Goal: Task Accomplishment & Management: Complete application form

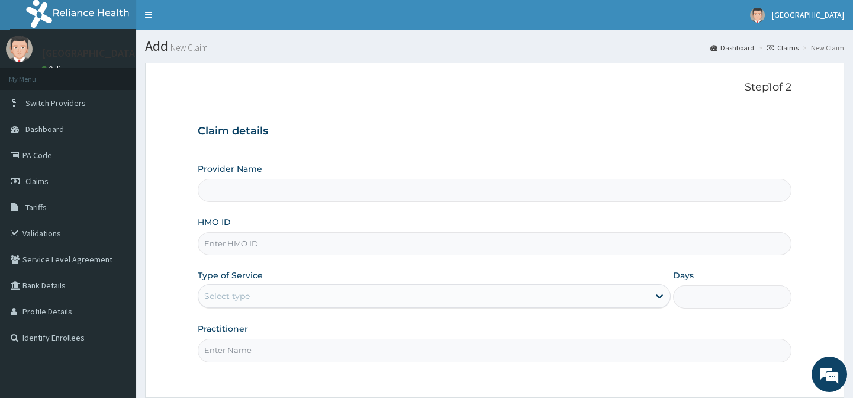
click at [260, 185] on input "Provider Name" at bounding box center [494, 190] width 593 height 23
click at [241, 250] on input "HMO ID" at bounding box center [494, 243] width 593 height 23
type input "EMMANUEL MEDICAL CENTRE"
click at [240, 244] on input "HMO ID" at bounding box center [494, 243] width 593 height 23
paste input "VOL/10037/C"
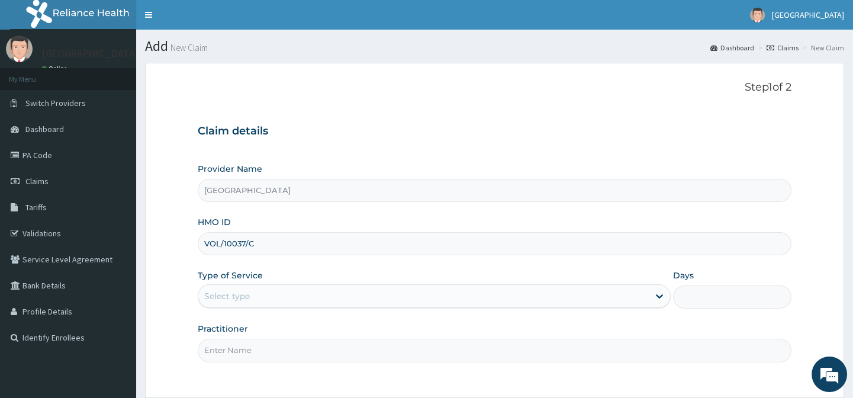
type input "VOL/10037/C"
click at [267, 291] on div "Select type" at bounding box center [423, 295] width 450 height 19
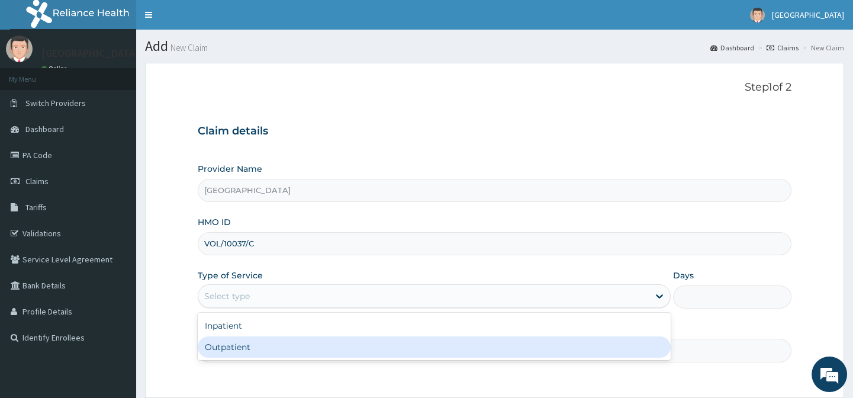
click at [258, 342] on div "Outpatient" at bounding box center [434, 346] width 473 height 21
type input "1"
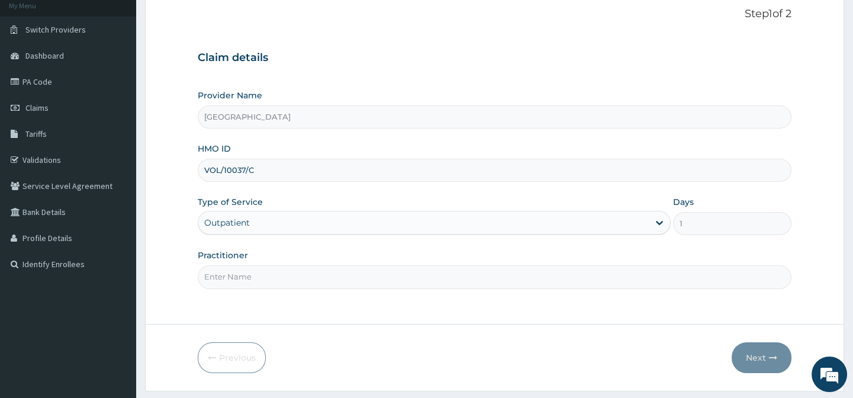
scroll to position [106, 0]
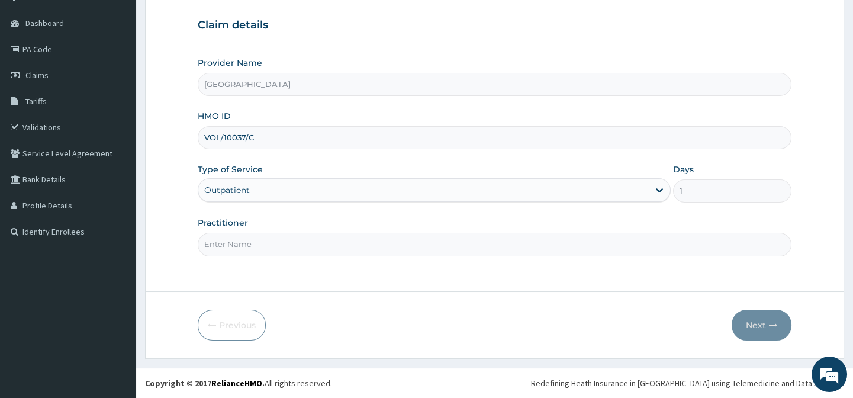
click at [283, 239] on input "Practitioner" at bounding box center [494, 244] width 593 height 23
type input "DR AFOLABI B A"
click at [757, 328] on button "Next" at bounding box center [761, 324] width 60 height 31
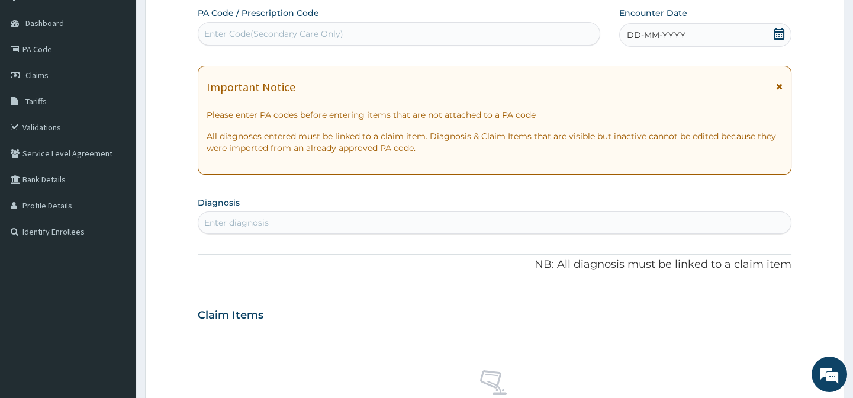
click at [301, 27] on div "Enter Code(Secondary Care Only)" at bounding box center [398, 33] width 401 height 19
click at [255, 224] on div "Enter diagnosis" at bounding box center [236, 223] width 64 height 12
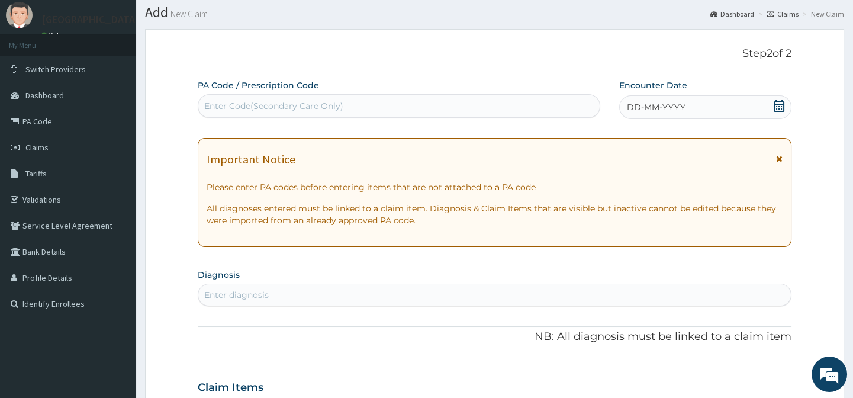
scroll to position [0, 0]
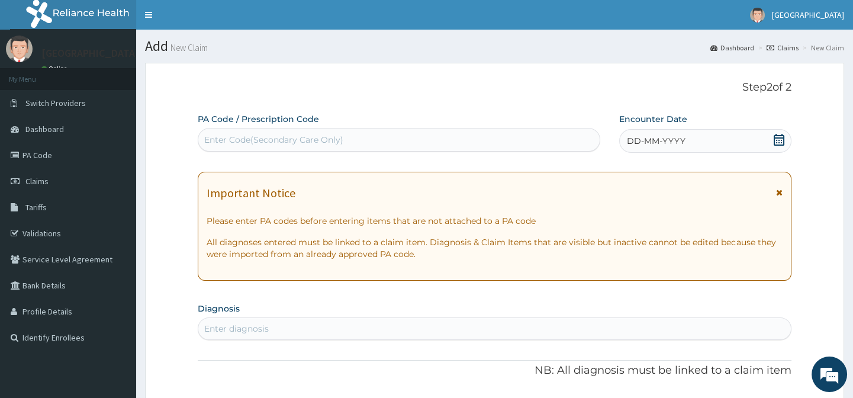
click at [277, 137] on div "Enter Code(Secondary Care Only)" at bounding box center [273, 140] width 139 height 12
paste input "PA/65A27B"
type input "PA/65A27B"
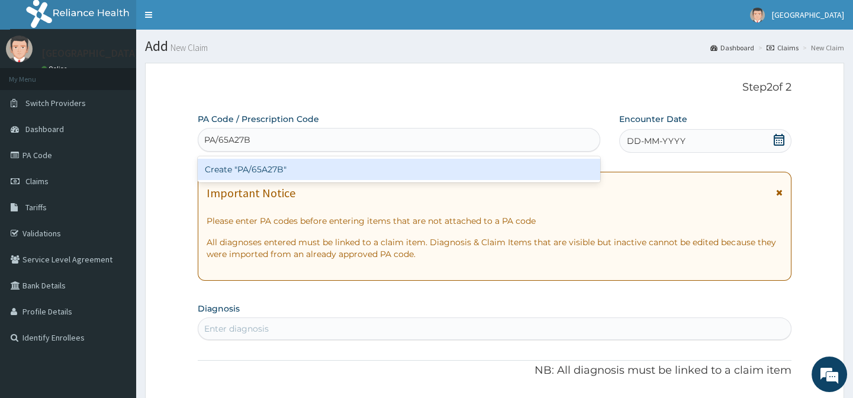
click at [277, 164] on div "Create "PA/65A27B"" at bounding box center [399, 169] width 402 height 21
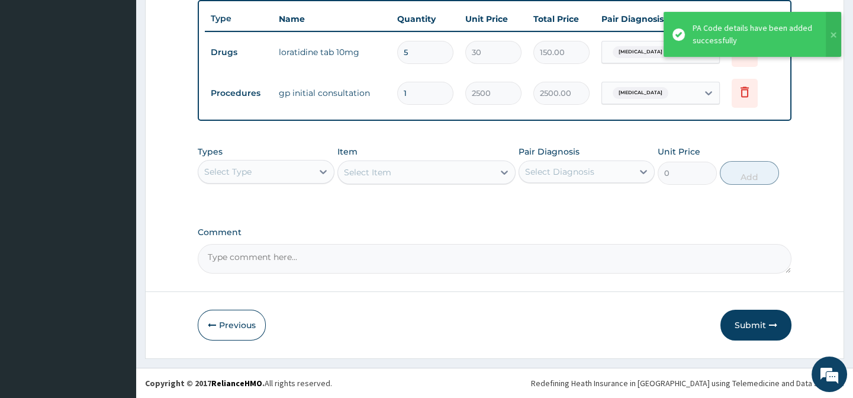
scroll to position [448, 0]
click at [750, 319] on button "Submit" at bounding box center [755, 324] width 71 height 31
